Goal: Task Accomplishment & Management: Use online tool/utility

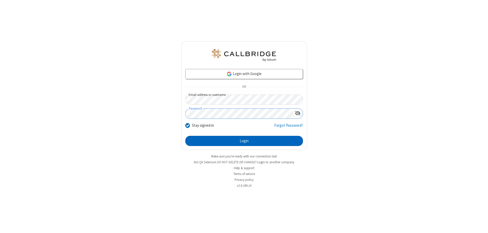
click at [244, 141] on button "Login" at bounding box center [244, 141] width 118 height 10
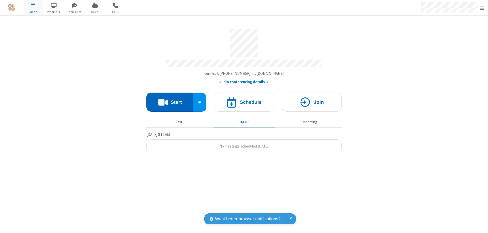
click at [170, 100] on button "Start" at bounding box center [169, 102] width 47 height 19
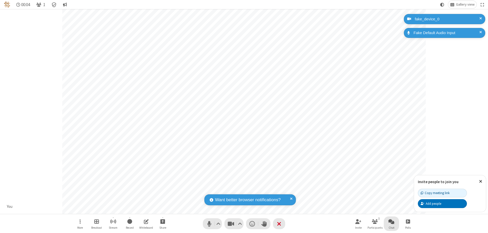
click at [392, 221] on span "Open chat" at bounding box center [392, 221] width 6 height 6
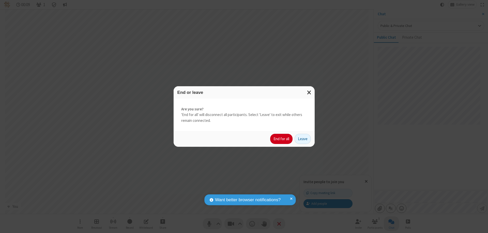
click at [282, 139] on button "End for all" at bounding box center [281, 139] width 22 height 10
